Goal: Check status

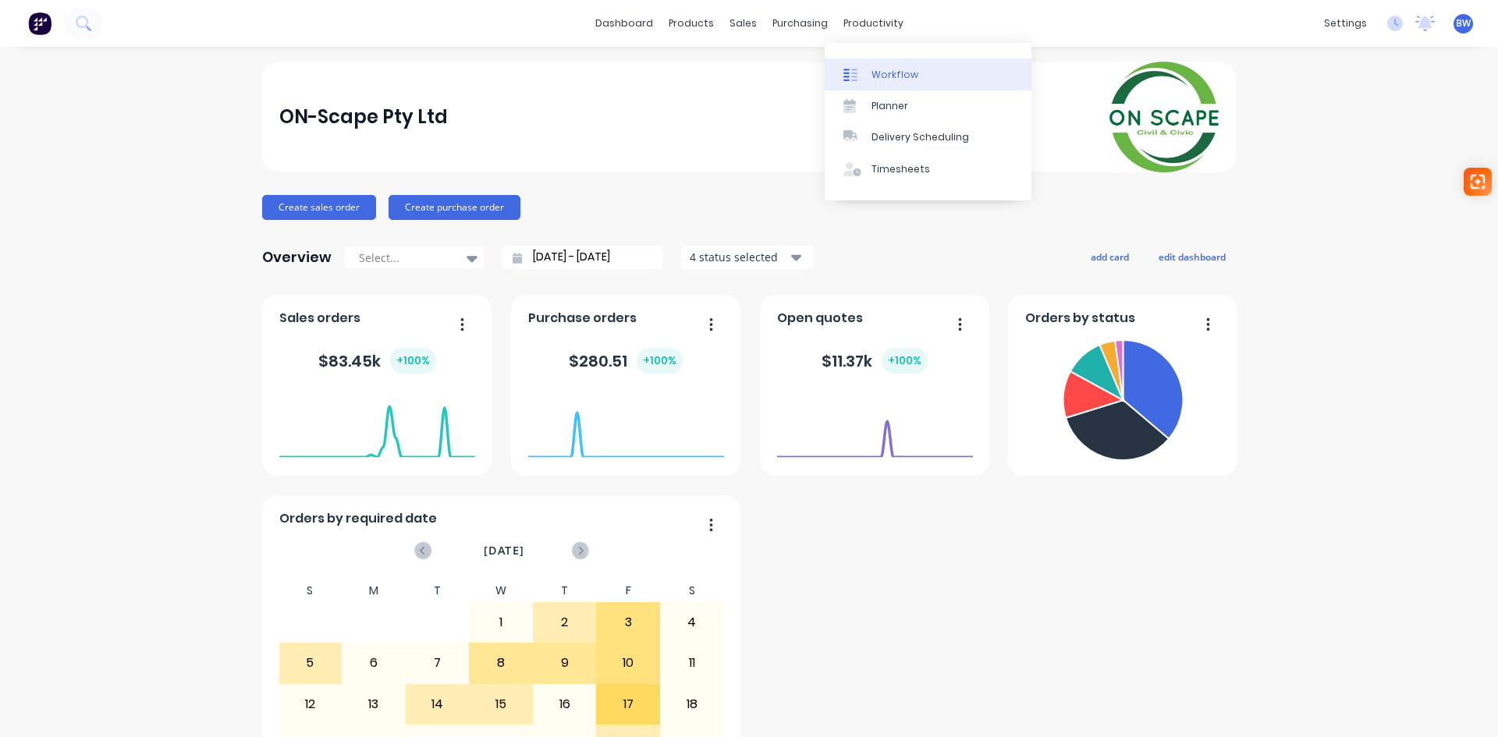
click at [887, 81] on div "Workflow" at bounding box center [895, 75] width 47 height 14
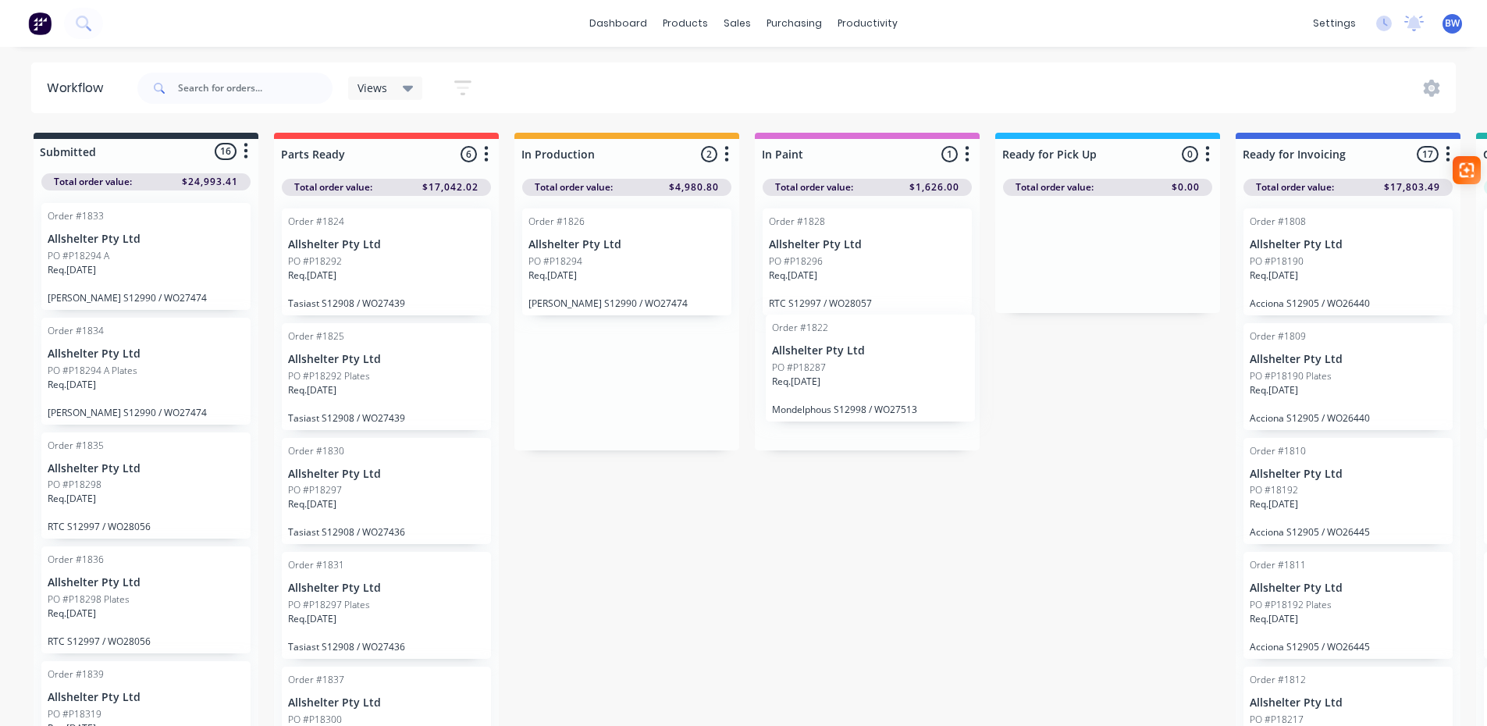
drag, startPoint x: 596, startPoint y: 263, endPoint x: 845, endPoint y: 369, distance: 270.6
click at [845, 369] on div "Submitted 16 Status colour #273444 hex #273444 Save Cancel Summaries Total orde…" at bounding box center [1063, 434] width 2150 height 602
click at [371, 262] on div "PO #P18292" at bounding box center [386, 261] width 197 height 14
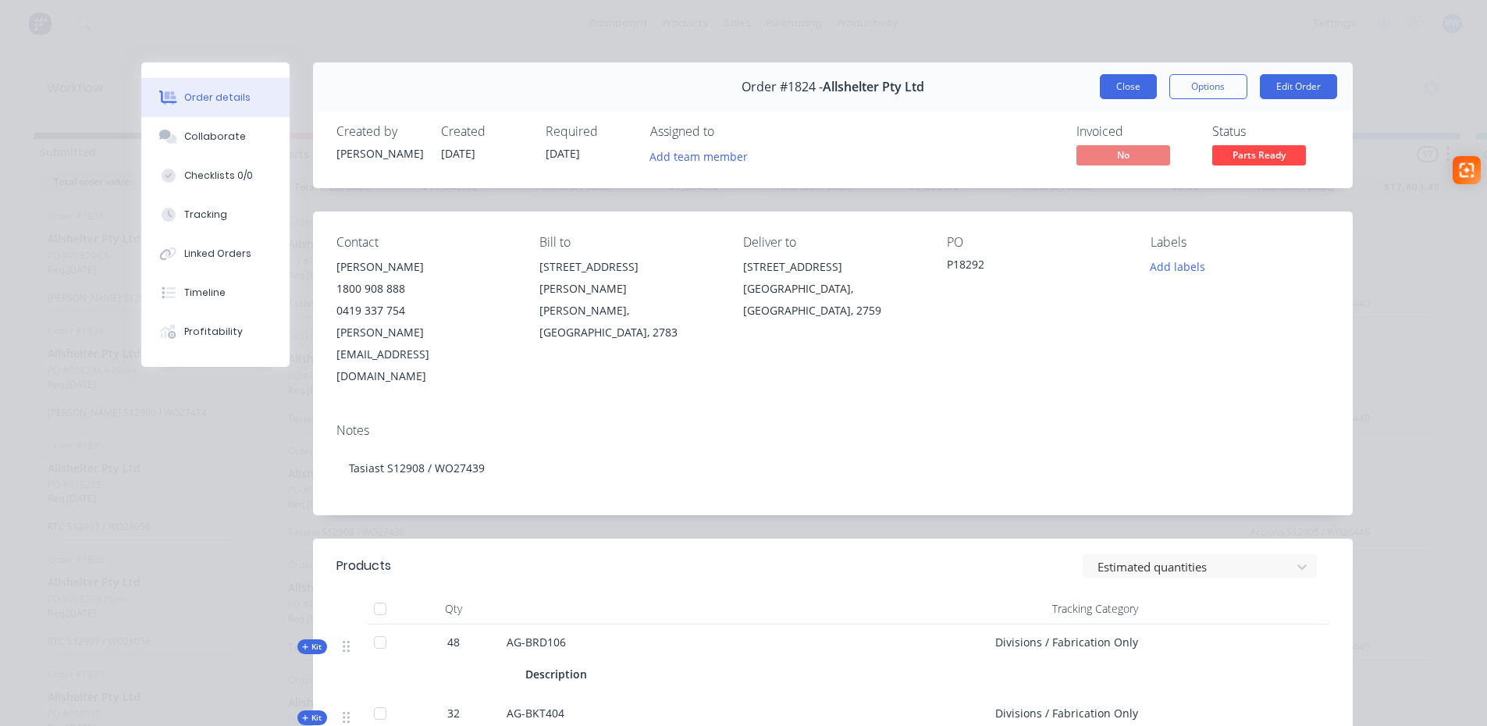
click at [1106, 88] on button "Close" at bounding box center [1128, 86] width 57 height 25
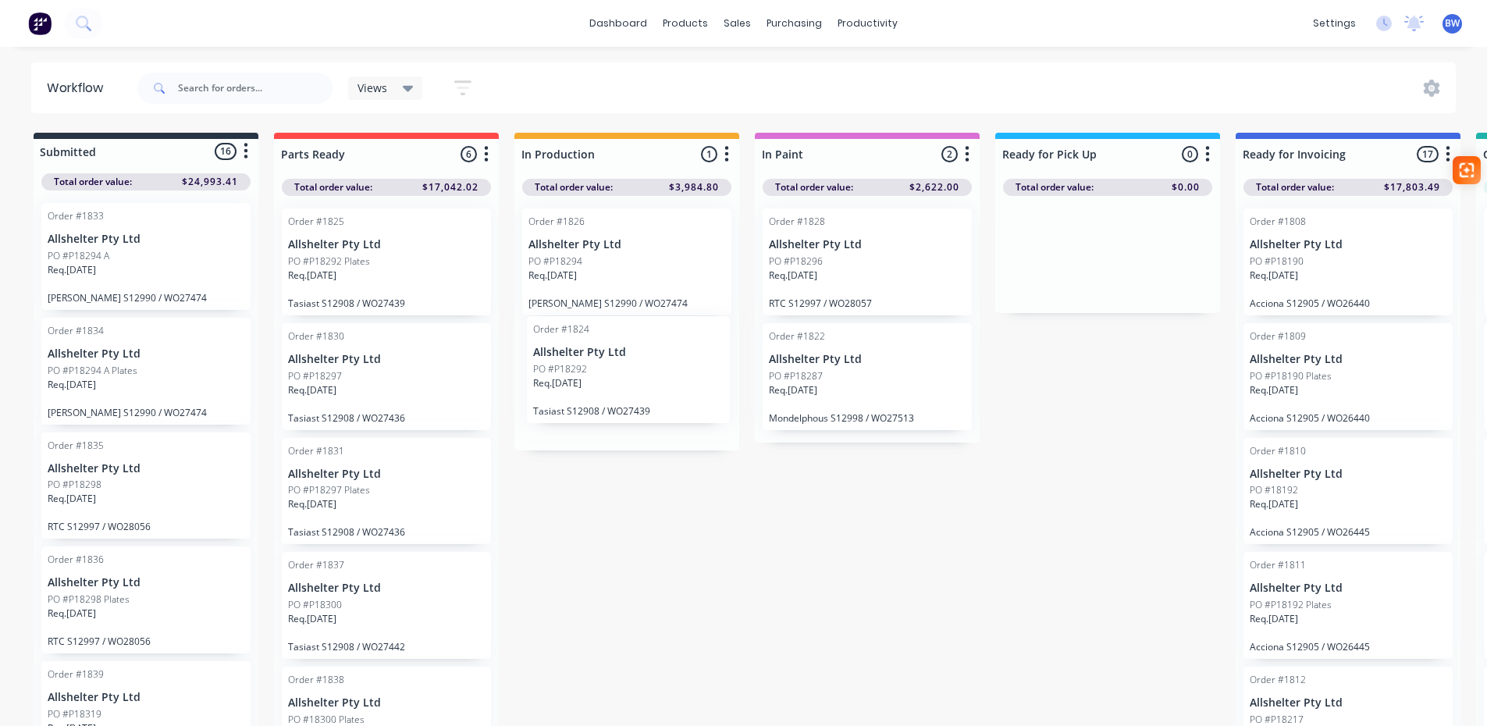
drag, startPoint x: 355, startPoint y: 263, endPoint x: 606, endPoint y: 370, distance: 272.4
click at [606, 370] on div "Submitted 16 Status colour #273444 hex #273444 Save Cancel Summaries Total orde…" at bounding box center [1063, 434] width 2150 height 602
